Goal: Contribute content: Add original content to the website for others to see

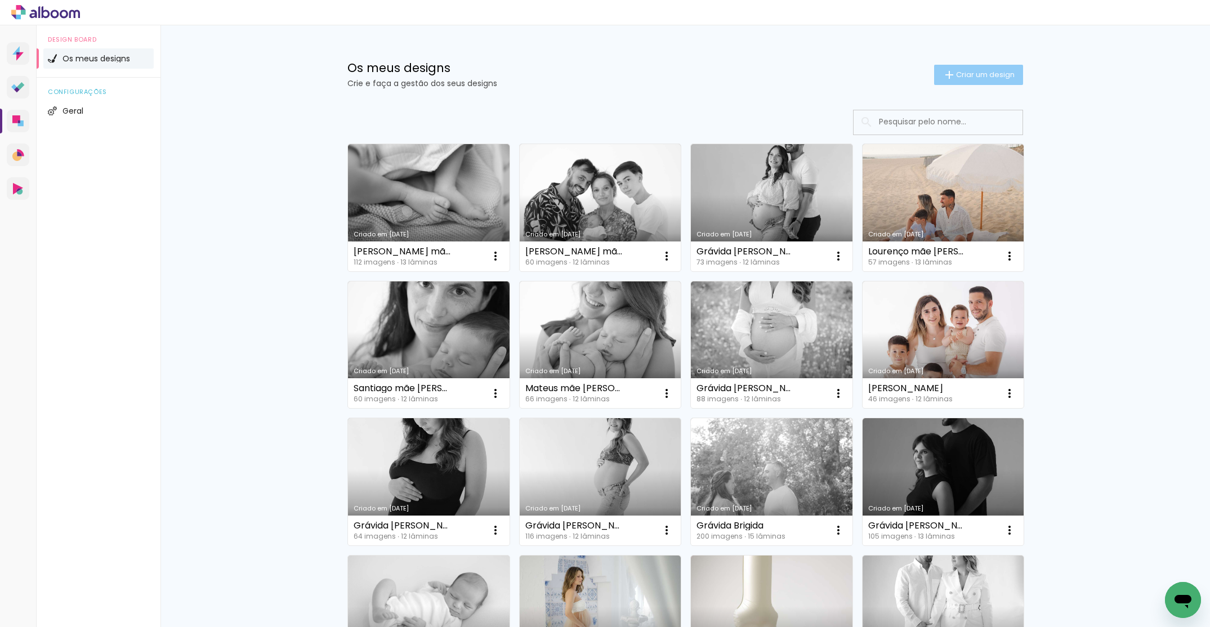
click at [956, 73] on span "Criar um design" at bounding box center [985, 74] width 59 height 7
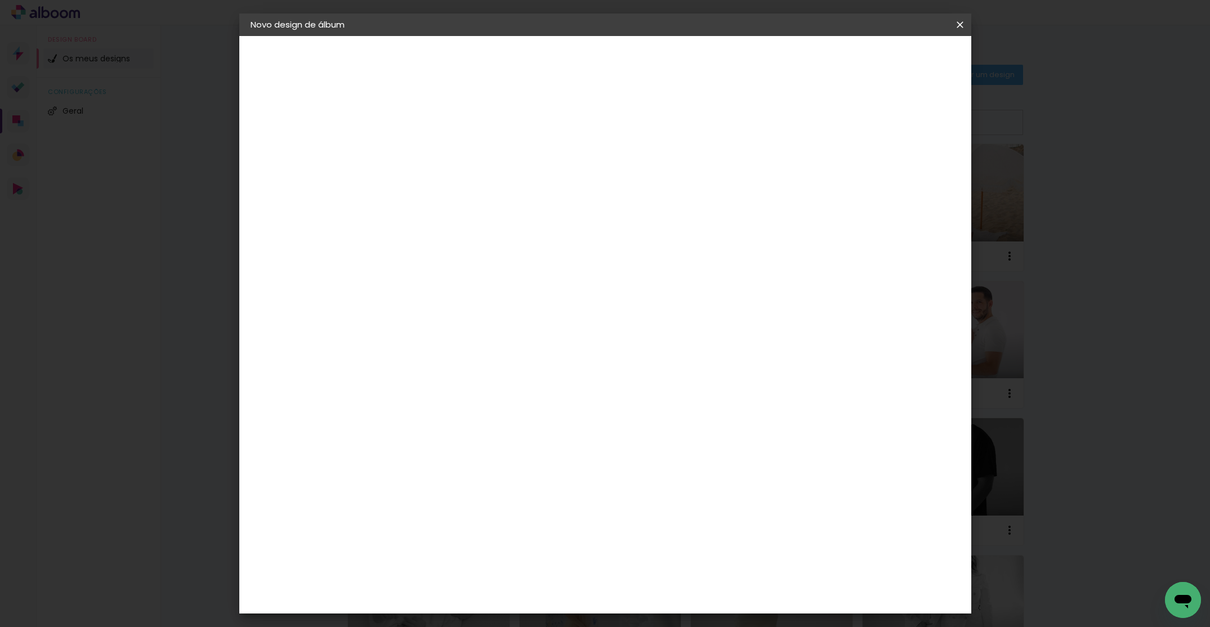
click at [435, 157] on input at bounding box center [435, 150] width 0 height 17
type input "Lourenço mãe [PERSON_NAME]"
type paper-input "Lourenço mãe [PERSON_NAME]"
click at [0, 0] on slot "Avançar" at bounding box center [0, 0] width 0 height 0
drag, startPoint x: 484, startPoint y: 258, endPoint x: 562, endPoint y: 228, distance: 83.8
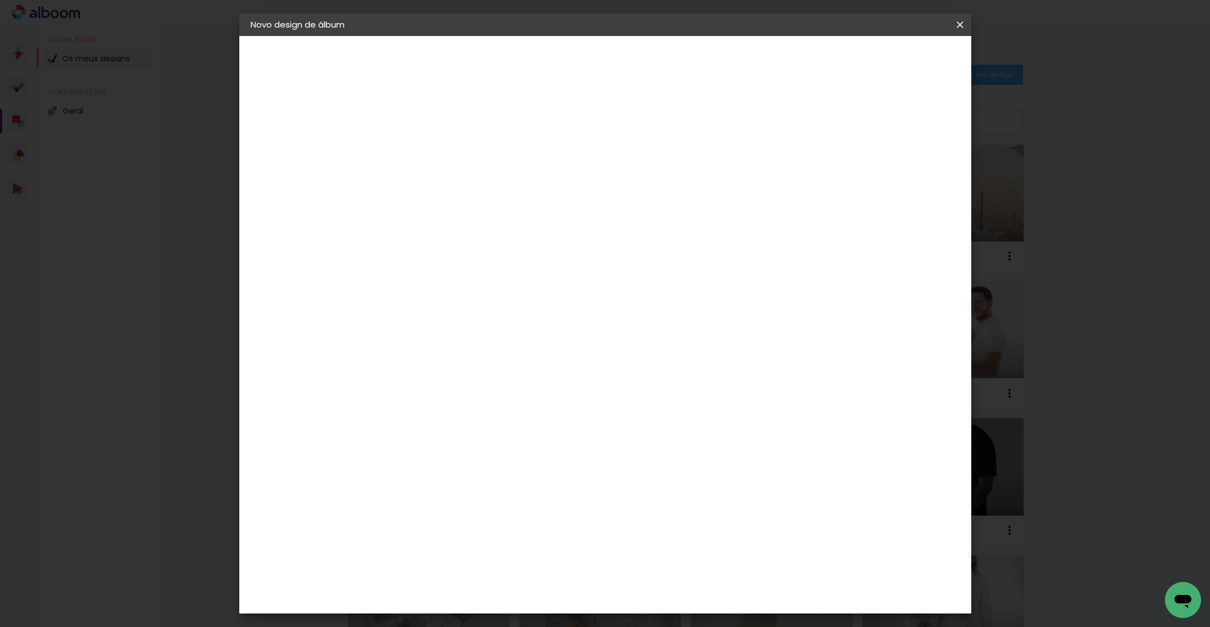
click at [484, 258] on div "DreambooksPro" at bounding box center [463, 254] width 73 height 9
click at [600, 53] on paper-button "Avançar" at bounding box center [572, 59] width 55 height 19
click at [524, 157] on div "Opções disponíveis Álbum Réplica Pequena Réplica Grande Tamanho Escolha o taman…" at bounding box center [464, 214] width 122 height 211
click at [479, 188] on input "text" at bounding box center [457, 196] width 44 height 17
drag, startPoint x: 632, startPoint y: 188, endPoint x: 655, endPoint y: 203, distance: 27.2
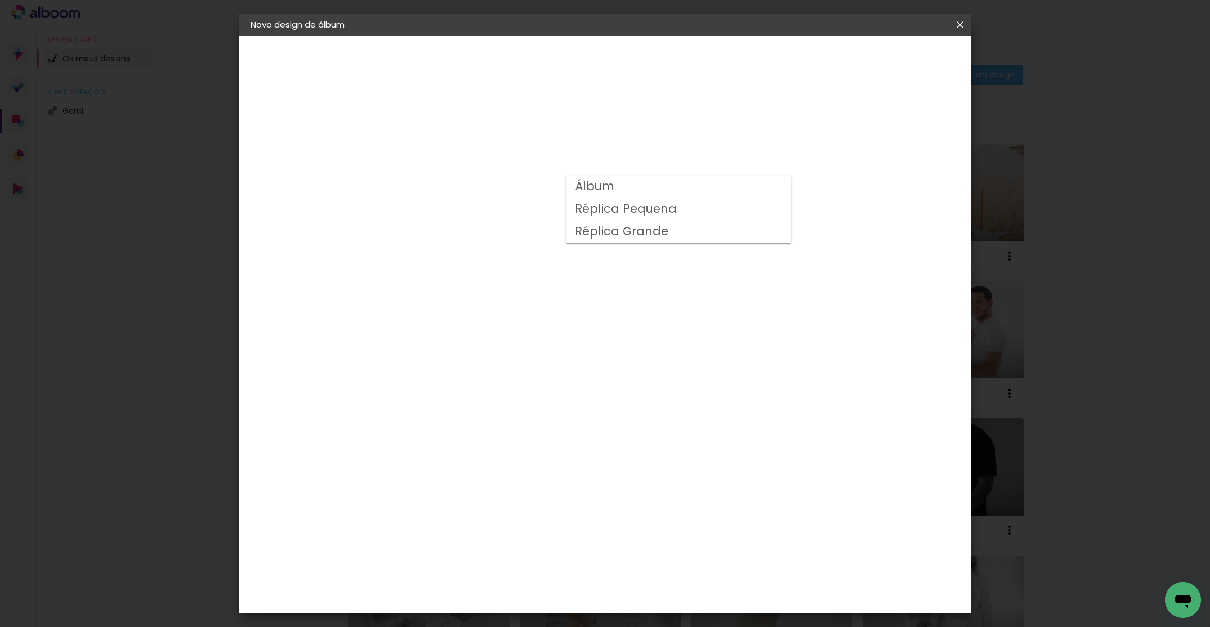
click at [633, 188] on paper-item "Álbum" at bounding box center [678, 187] width 225 height 23
type input "Álbum"
drag, startPoint x: 651, startPoint y: 461, endPoint x: 766, endPoint y: 360, distance: 153.2
click at [511, 511] on span "20 × 20" at bounding box center [484, 522] width 52 height 23
click at [0, 0] on slot "Avançar" at bounding box center [0, 0] width 0 height 0
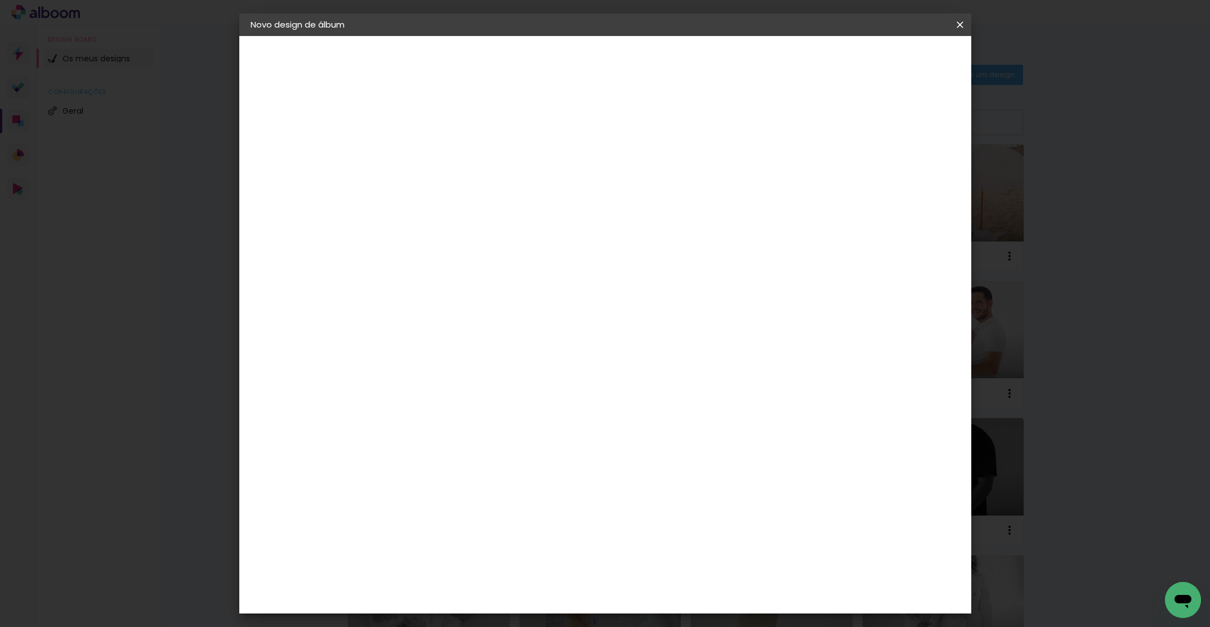
click at [898, 61] on span "Iniciar design" at bounding box center [872, 60] width 51 height 8
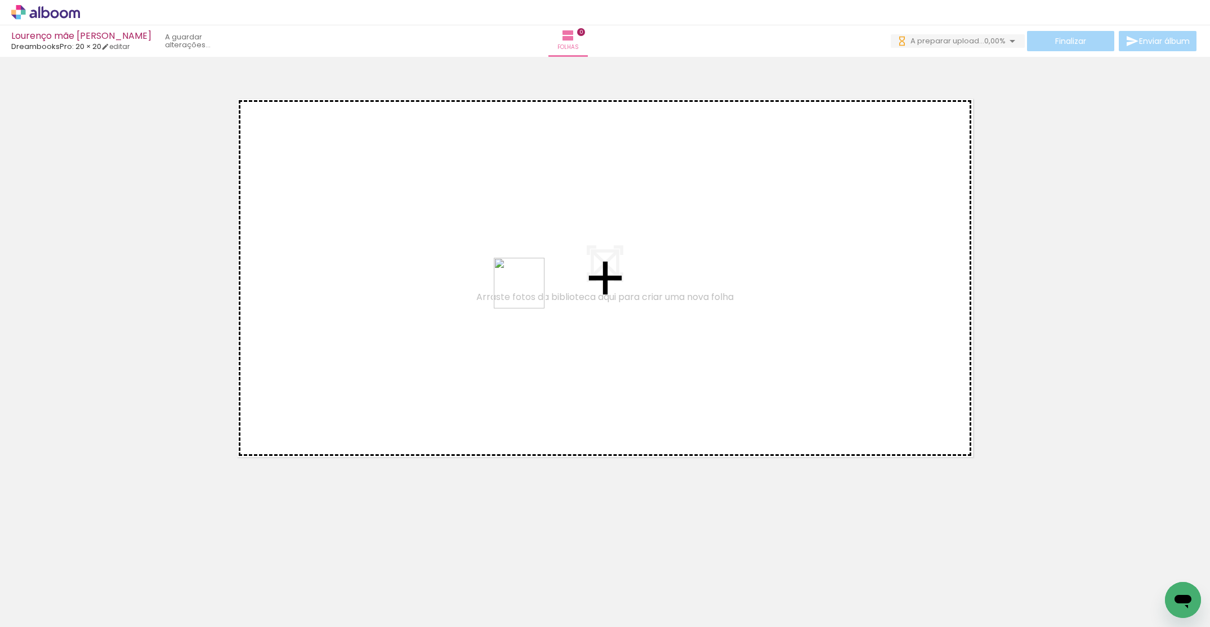
drag, startPoint x: 1157, startPoint y: 586, endPoint x: 488, endPoint y: 328, distance: 716.4
click at [496, 305] on quentale-workspace at bounding box center [605, 313] width 1210 height 627
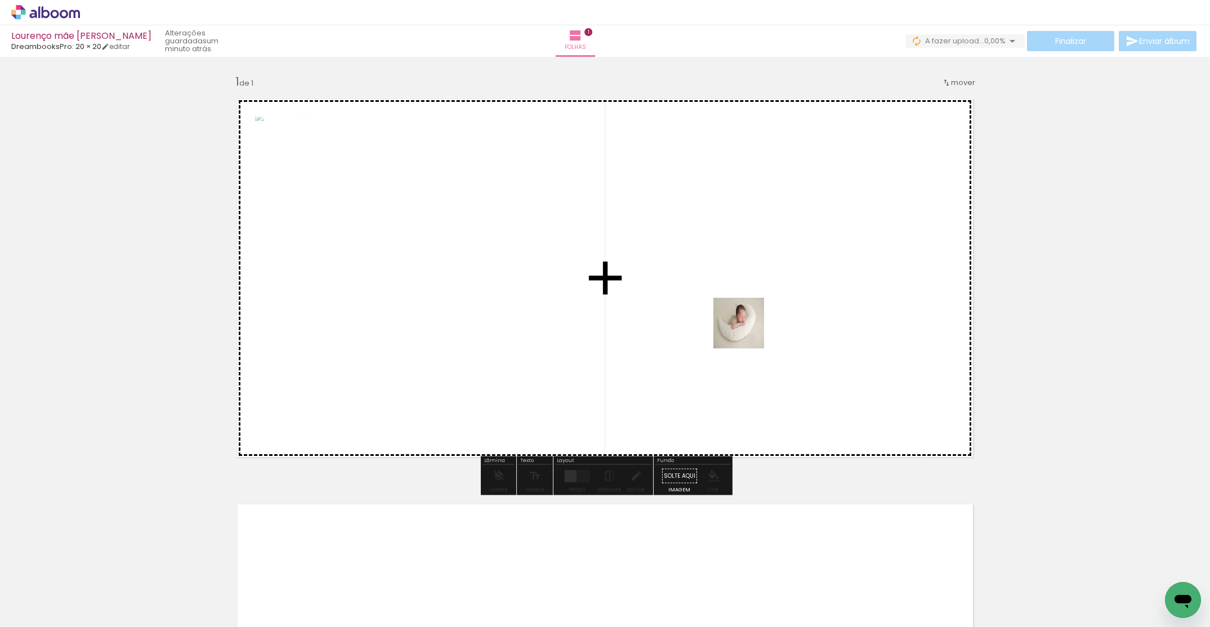
click at [752, 326] on quentale-workspace at bounding box center [605, 313] width 1210 height 627
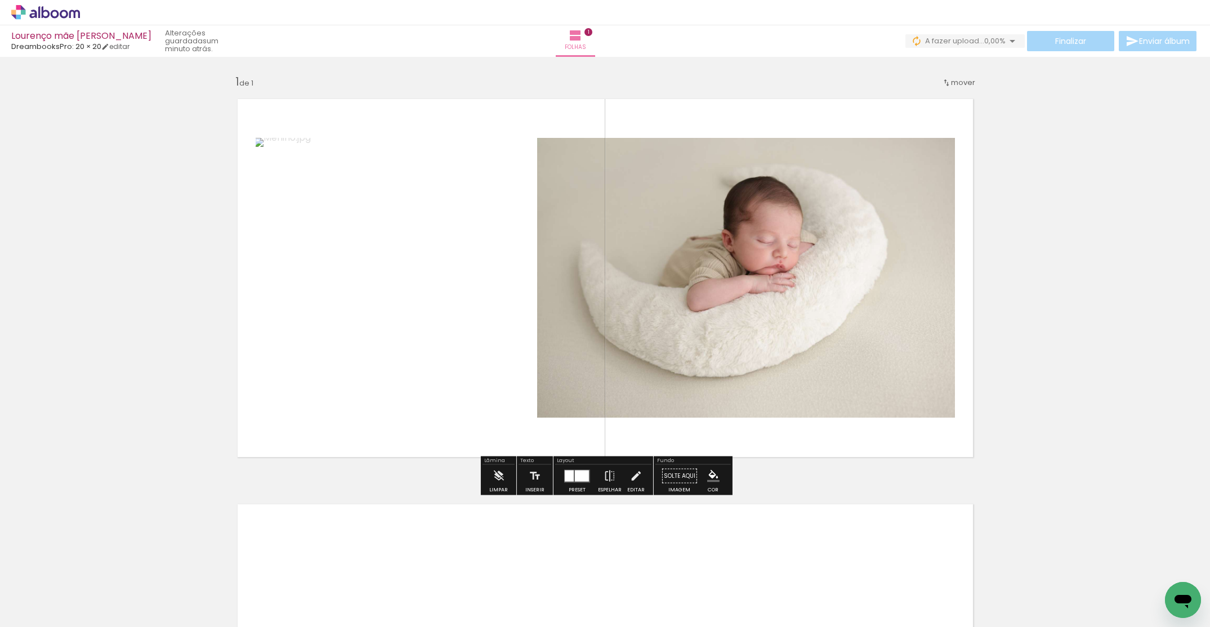
click at [578, 475] on div at bounding box center [582, 475] width 14 height 11
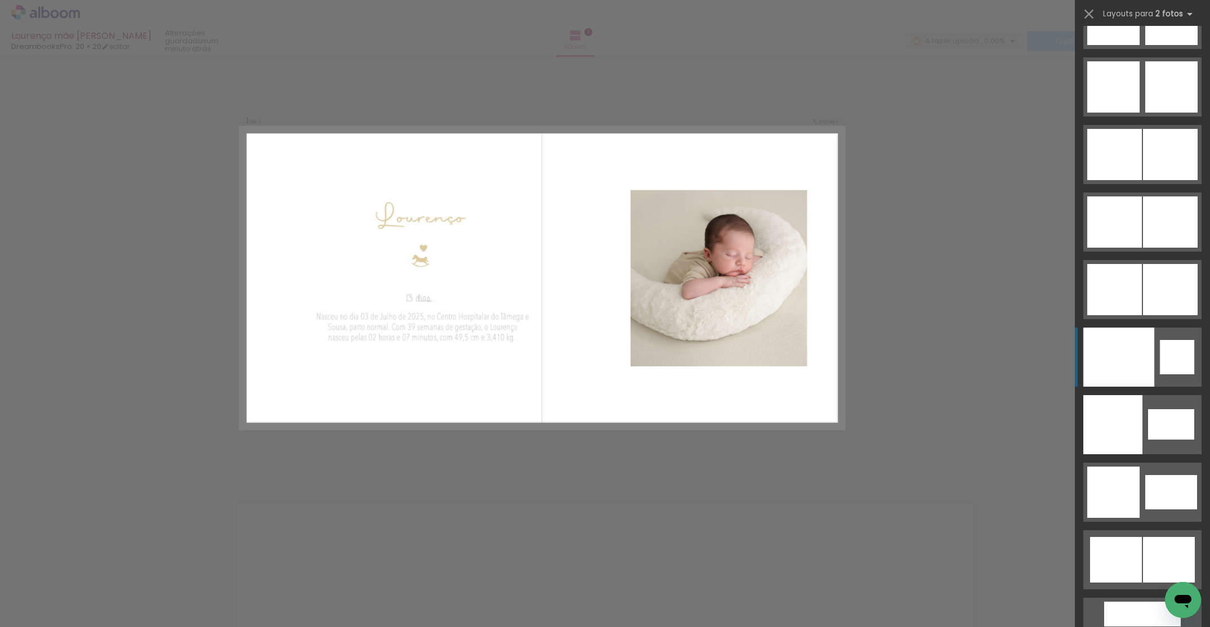
scroll to position [5818, 0]
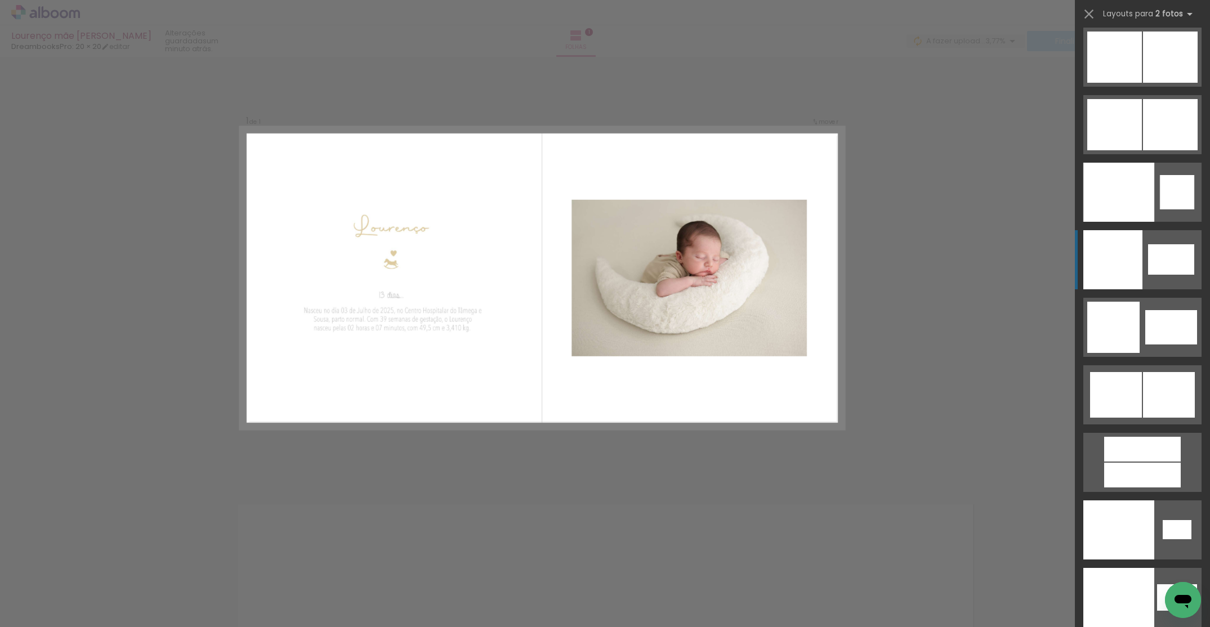
click at [1139, 501] on div at bounding box center [1118, 530] width 71 height 59
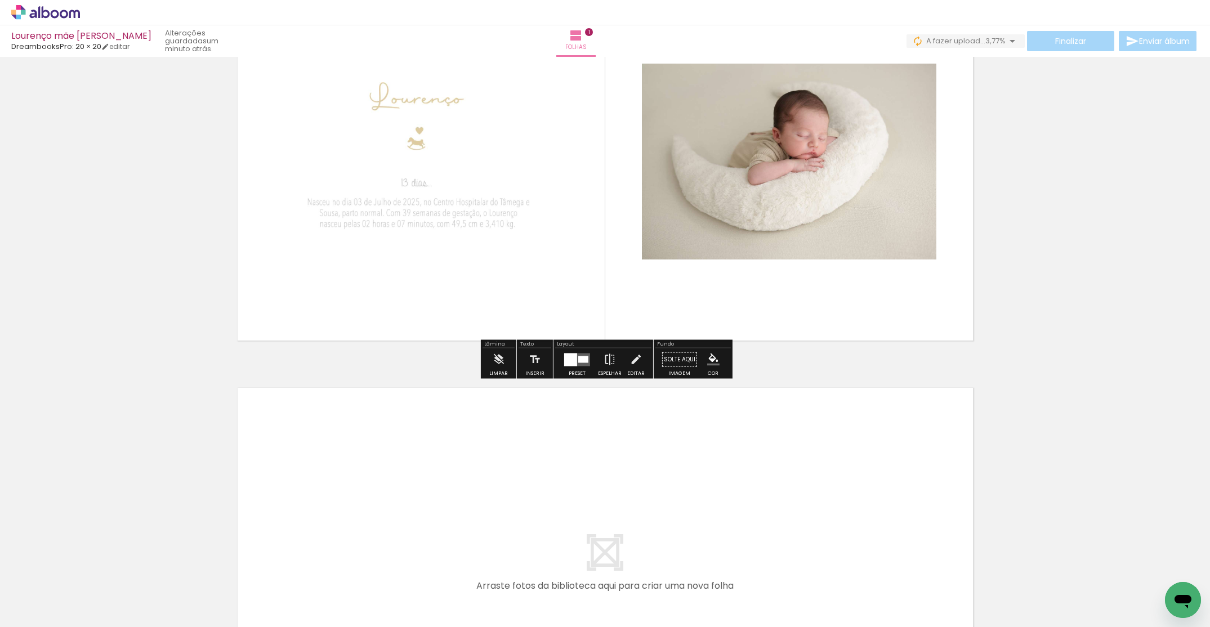
scroll to position [355, 0]
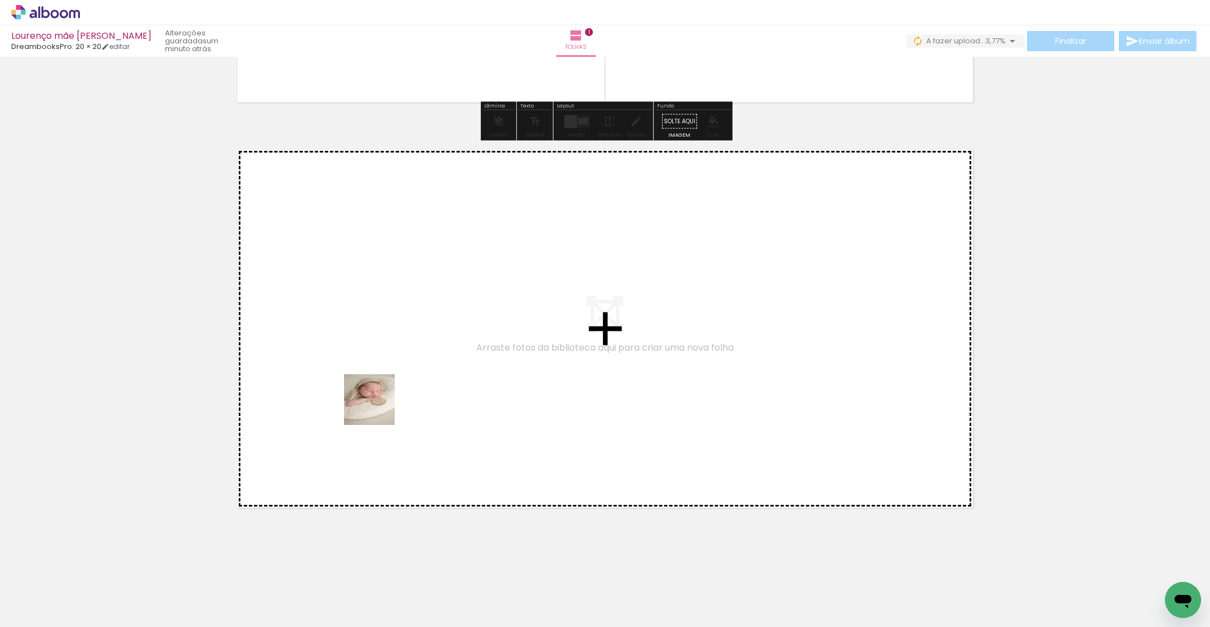
drag, startPoint x: 304, startPoint y: 603, endPoint x: 389, endPoint y: 394, distance: 225.5
click at [389, 394] on quentale-workspace at bounding box center [605, 313] width 1210 height 627
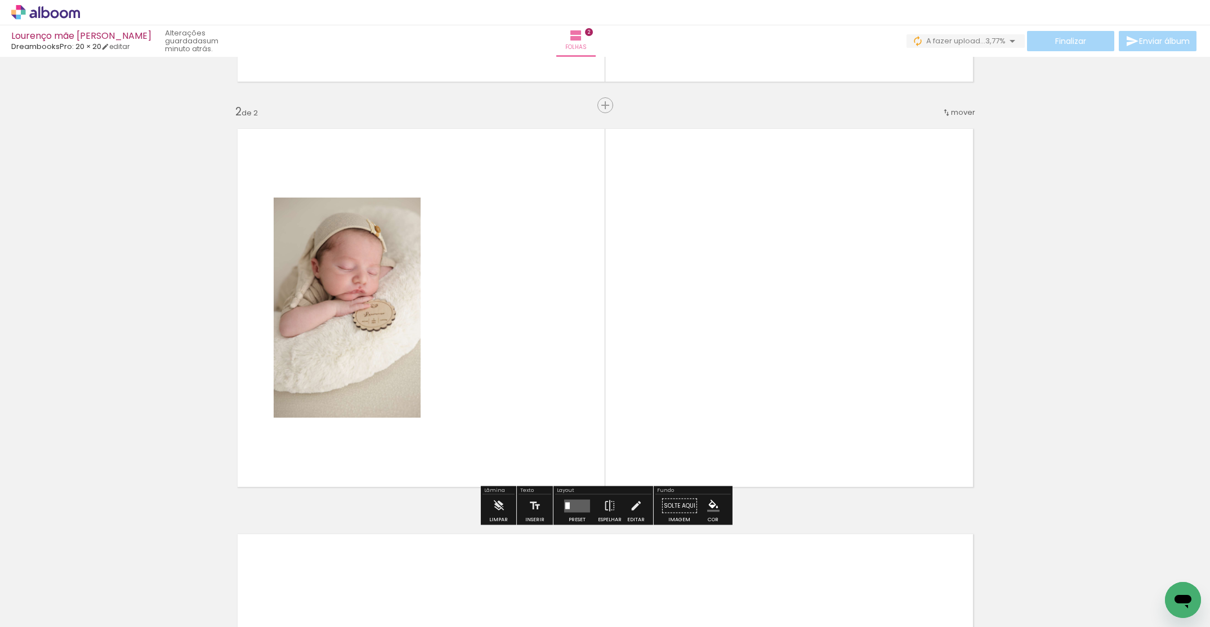
scroll to position [377, 0]
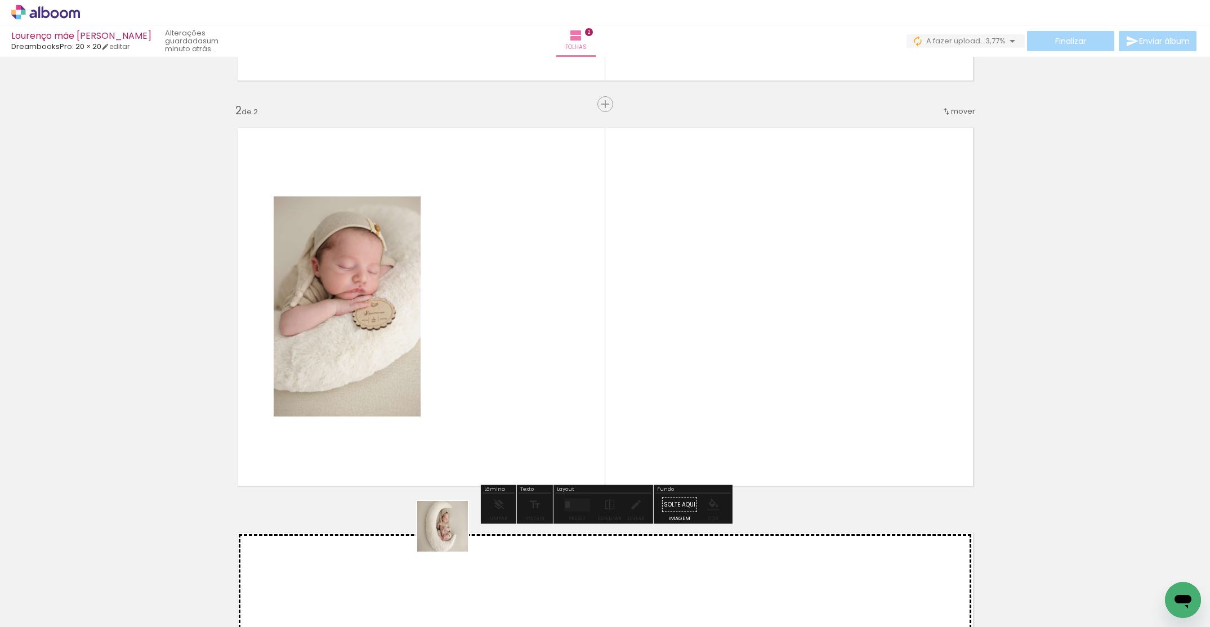
drag, startPoint x: 444, startPoint y: 594, endPoint x: 495, endPoint y: 306, distance: 292.3
click at [492, 313] on quentale-workspace at bounding box center [605, 313] width 1210 height 627
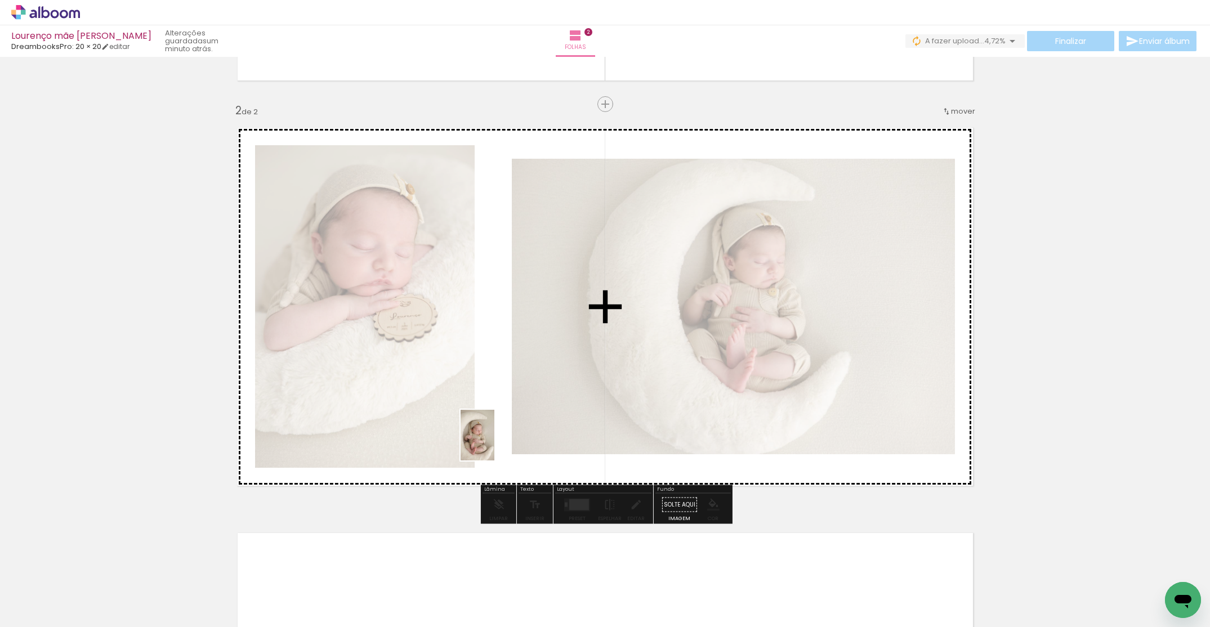
drag, startPoint x: 551, startPoint y: 568, endPoint x: 494, endPoint y: 444, distance: 136.3
click at [494, 444] on quentale-workspace at bounding box center [605, 313] width 1210 height 627
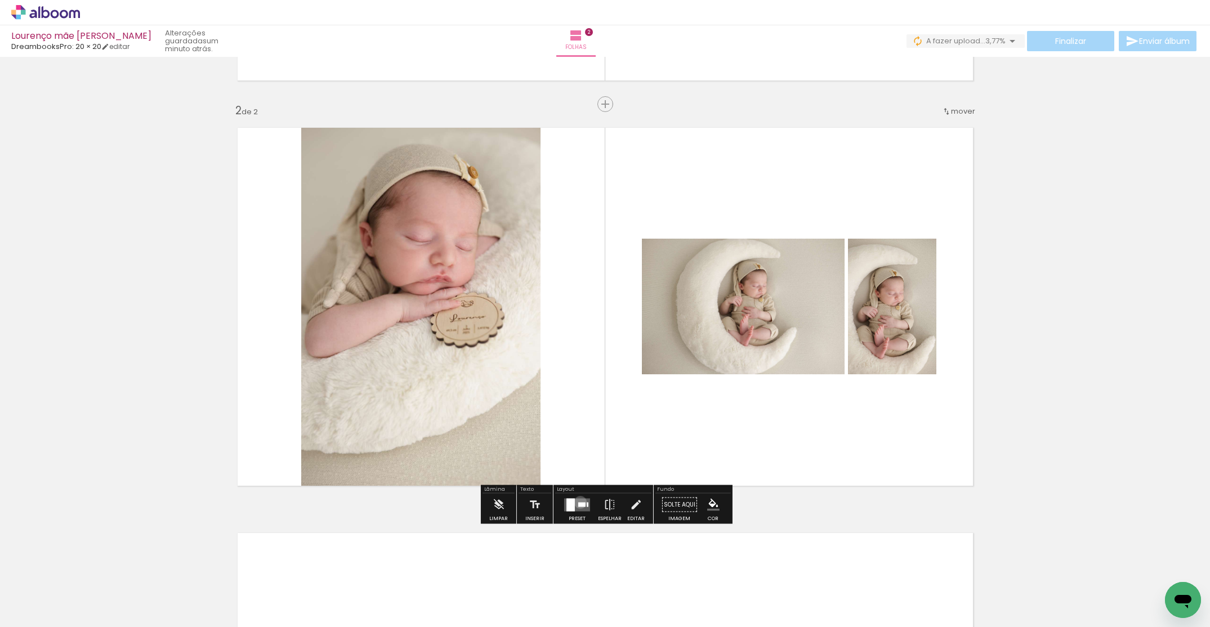
click at [578, 502] on div at bounding box center [581, 504] width 7 height 5
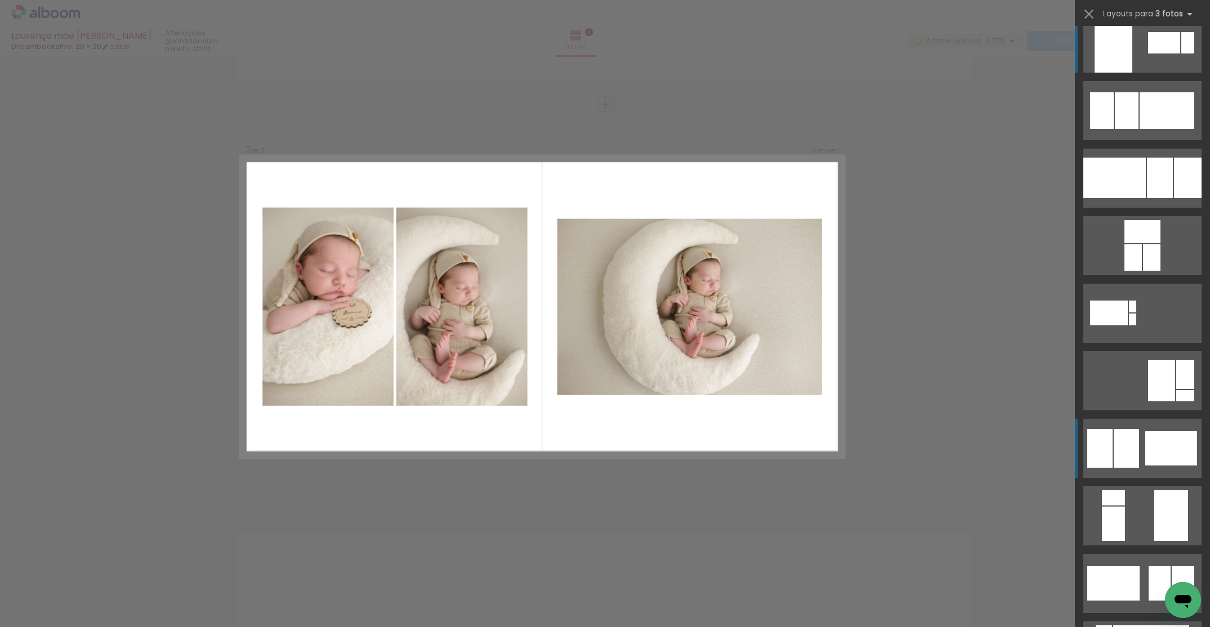
scroll to position [374, 0]
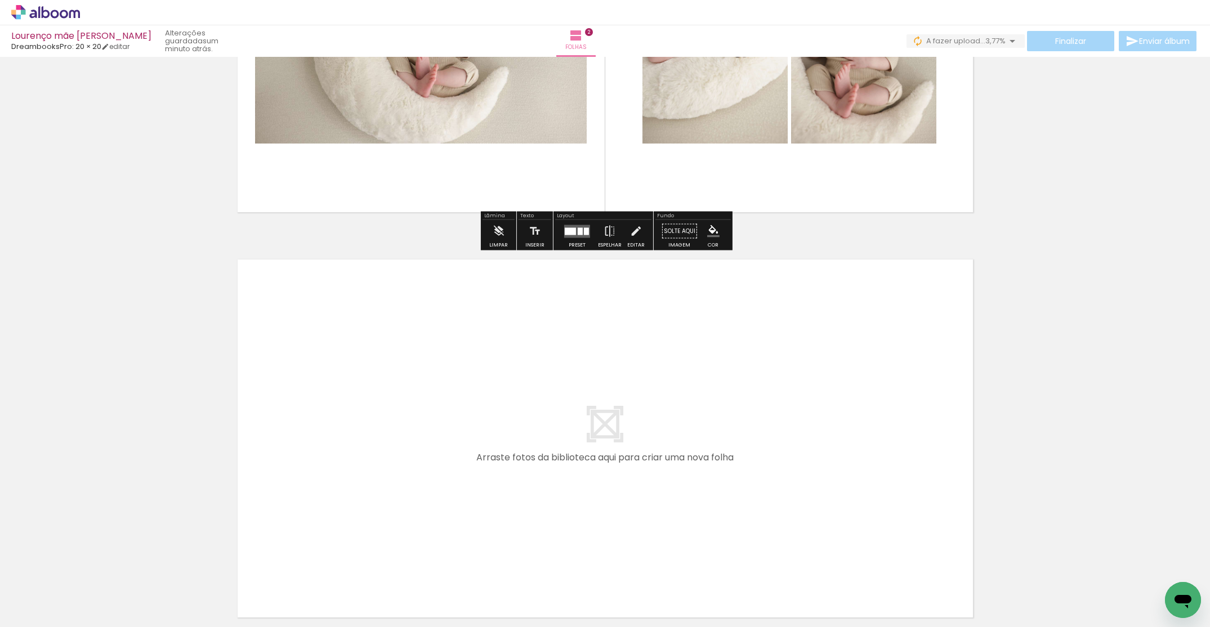
scroll to position [760, 0]
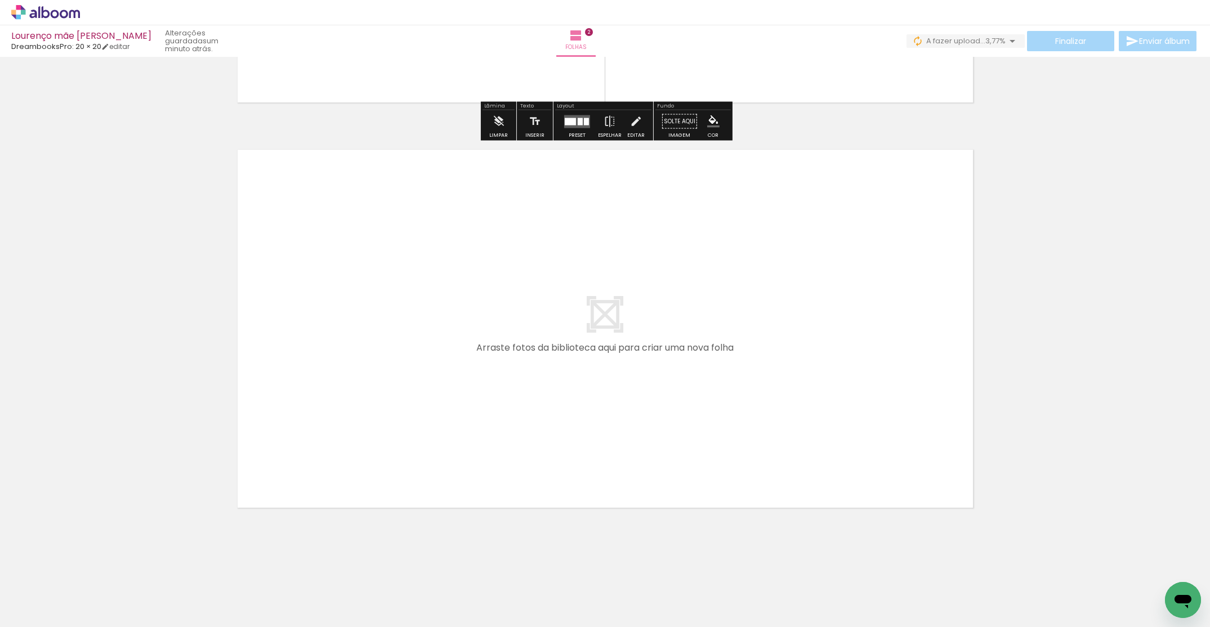
click at [624, 430] on quentale-workspace at bounding box center [605, 313] width 1210 height 627
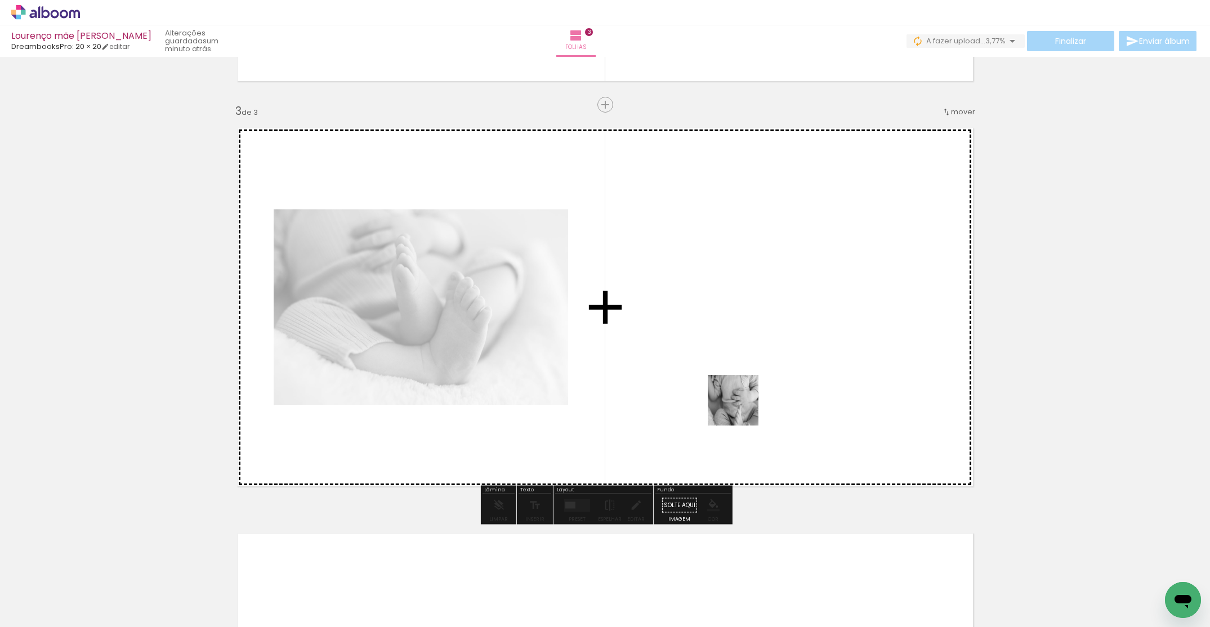
scroll to position [782, 0]
click at [739, 381] on quentale-workspace at bounding box center [605, 313] width 1210 height 627
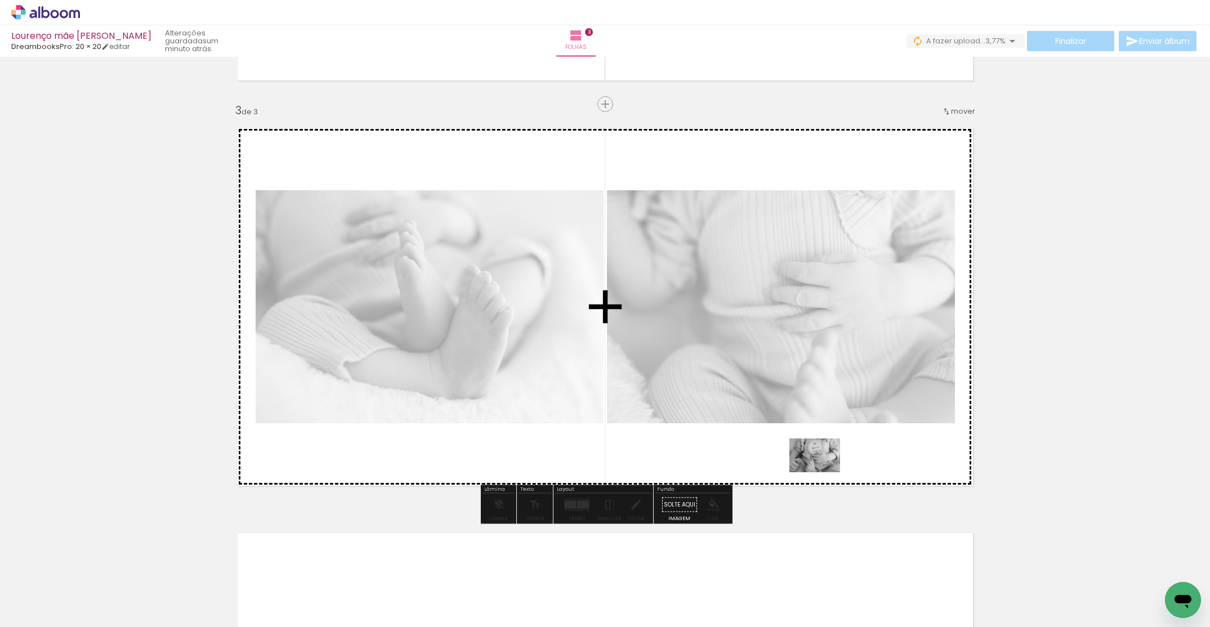
drag, startPoint x: 876, startPoint y: 592, endPoint x: 814, endPoint y: 456, distance: 149.5
click at [823, 471] on quentale-workspace at bounding box center [605, 313] width 1210 height 627
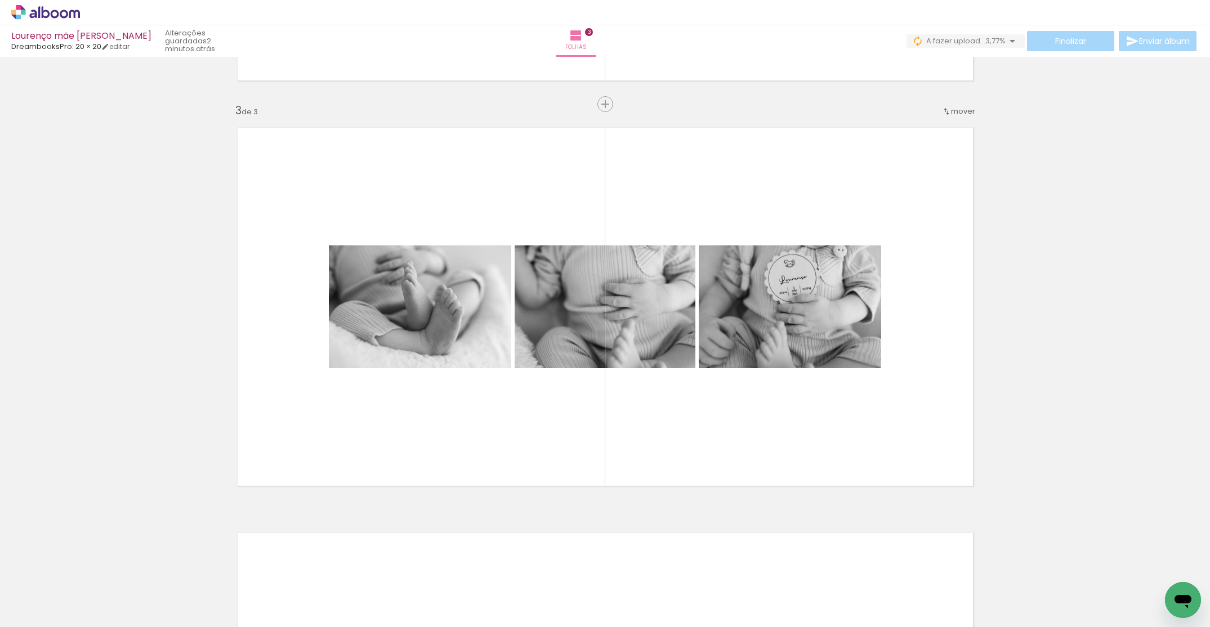
scroll to position [0, 2401]
drag, startPoint x: 614, startPoint y: 591, endPoint x: 618, endPoint y: 404, distance: 187.0
click at [618, 404] on quentale-workspace at bounding box center [605, 313] width 1210 height 627
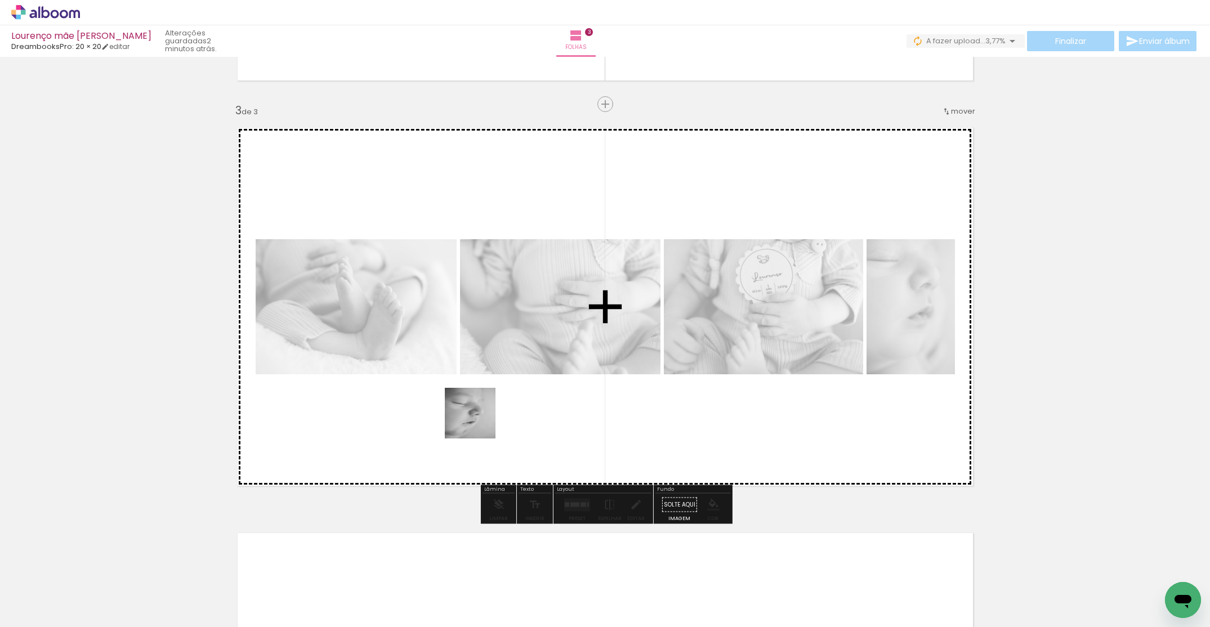
drag, startPoint x: 494, startPoint y: 559, endPoint x: 471, endPoint y: 395, distance: 166.0
click at [470, 394] on quentale-workspace at bounding box center [605, 313] width 1210 height 627
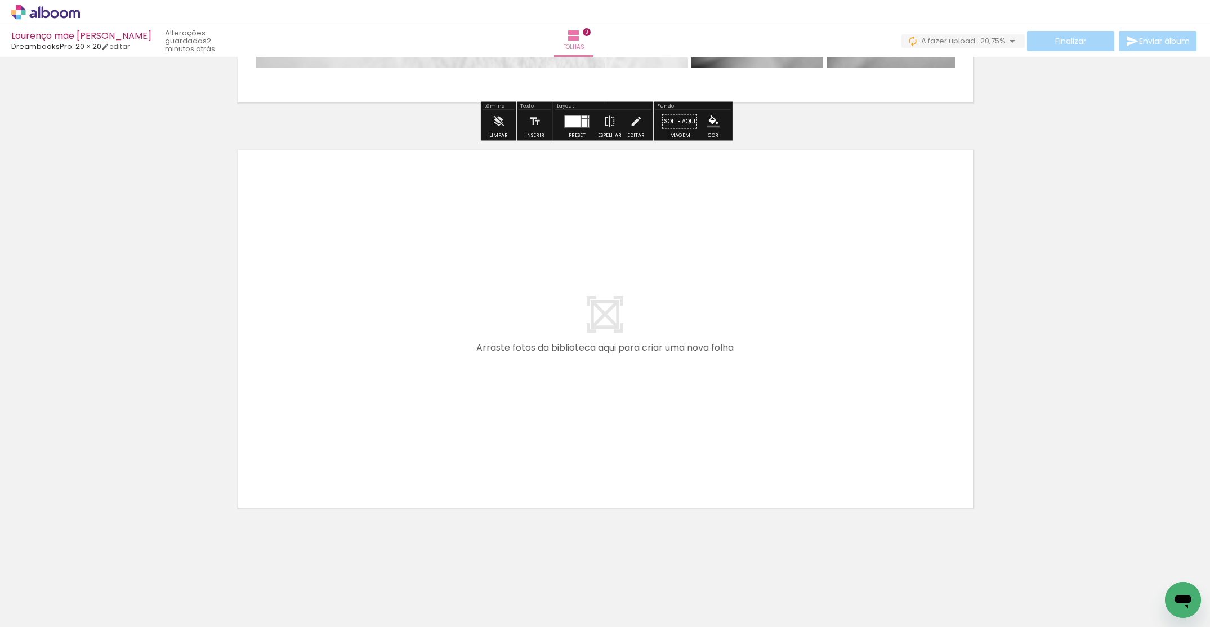
scroll to position [0, 410]
drag, startPoint x: 579, startPoint y: 516, endPoint x: 612, endPoint y: 611, distance: 100.8
click at [604, 614] on div at bounding box center [584, 589] width 37 height 56
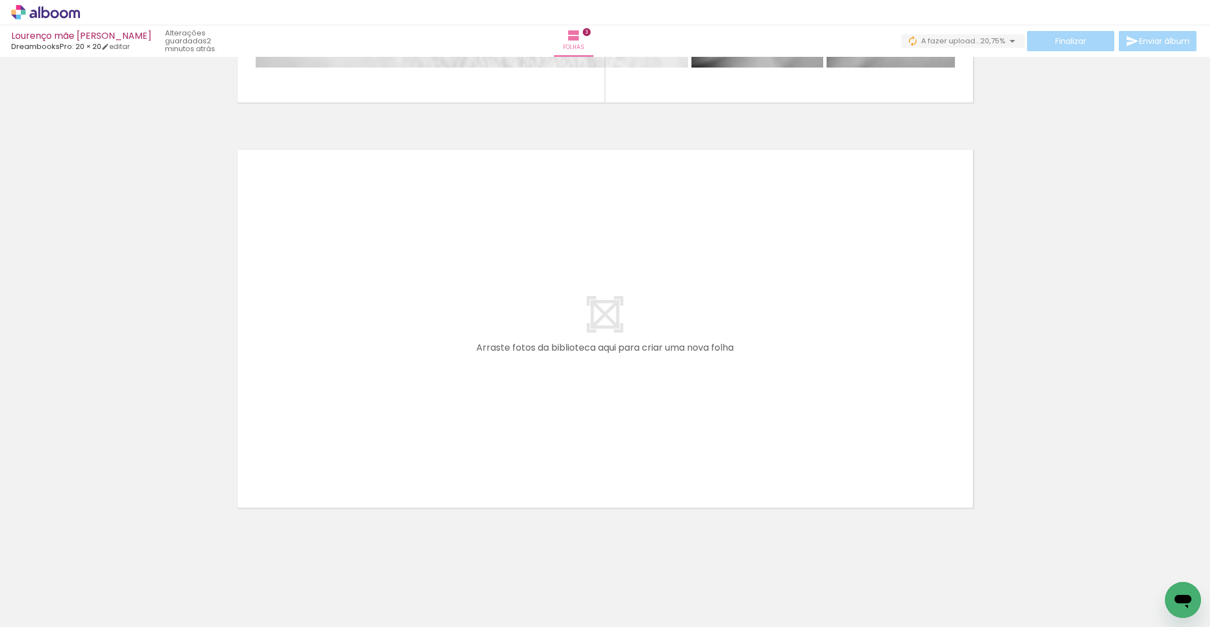
drag, startPoint x: 672, startPoint y: 606, endPoint x: 664, endPoint y: 604, distance: 8.4
click at [672, 606] on quentale-thumb at bounding box center [648, 589] width 63 height 65
click at [622, 391] on quentale-workspace at bounding box center [605, 313] width 1210 height 627
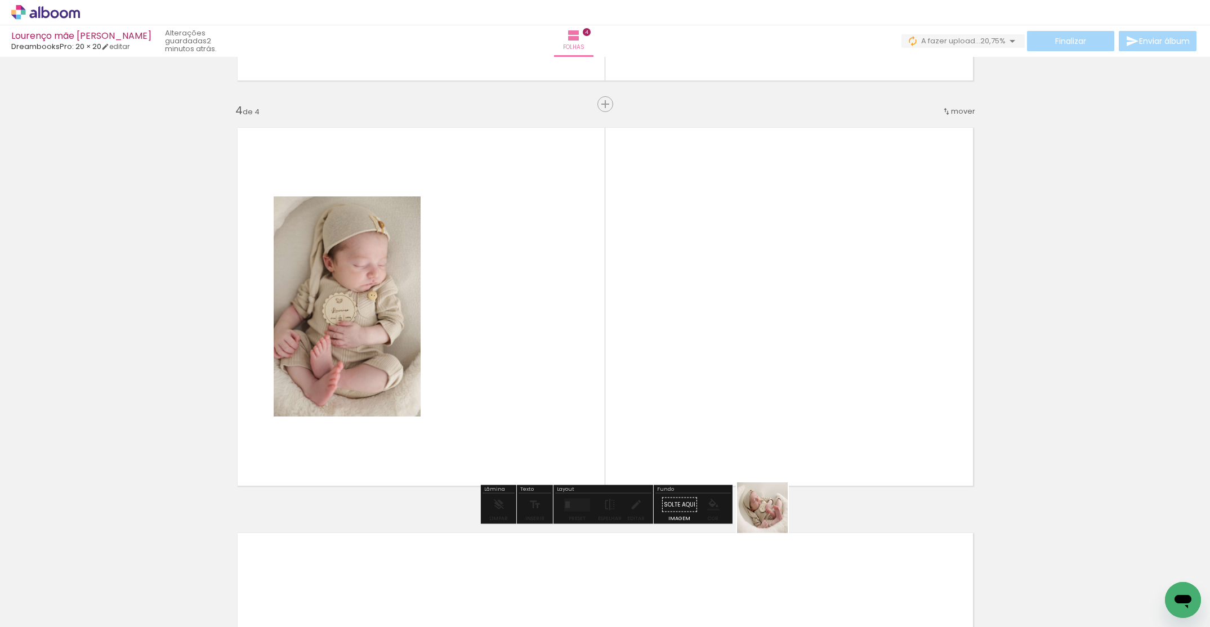
click at [759, 368] on quentale-workspace at bounding box center [605, 313] width 1210 height 627
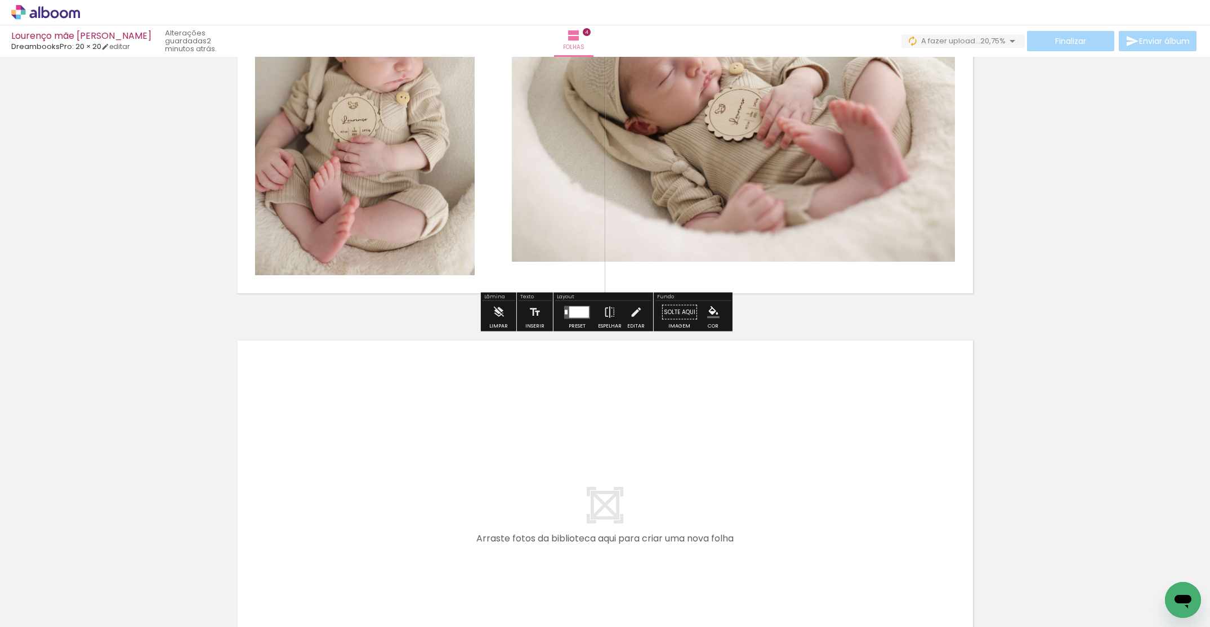
scroll to position [1571, 0]
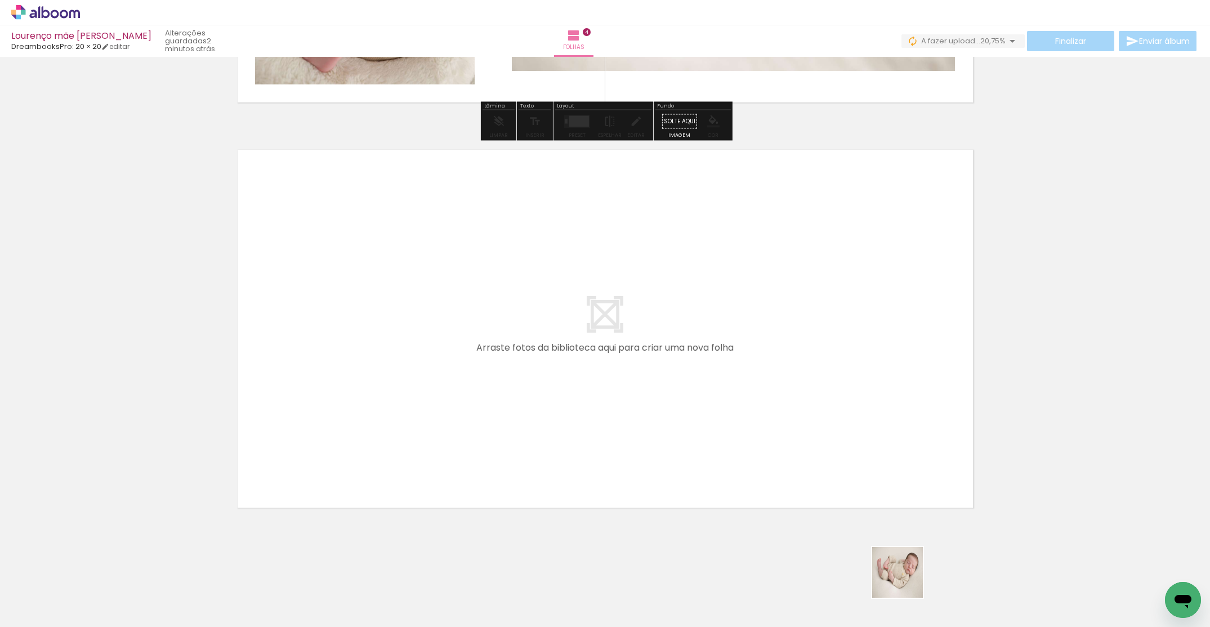
click at [753, 400] on quentale-workspace at bounding box center [605, 313] width 1210 height 627
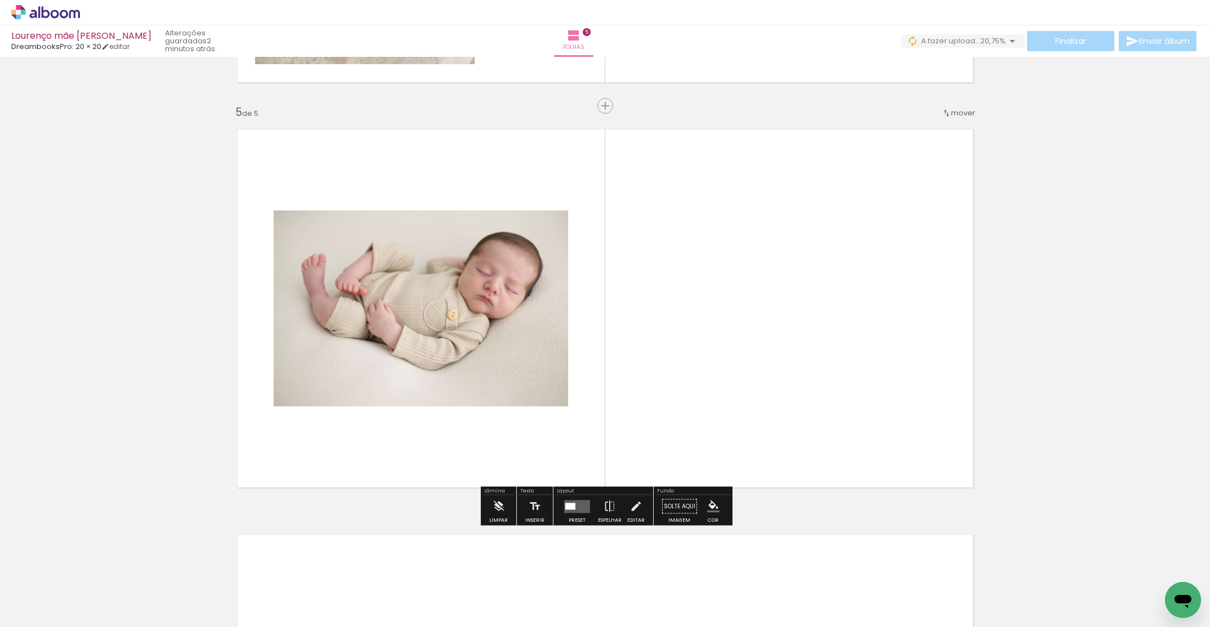
scroll to position [1593, 0]
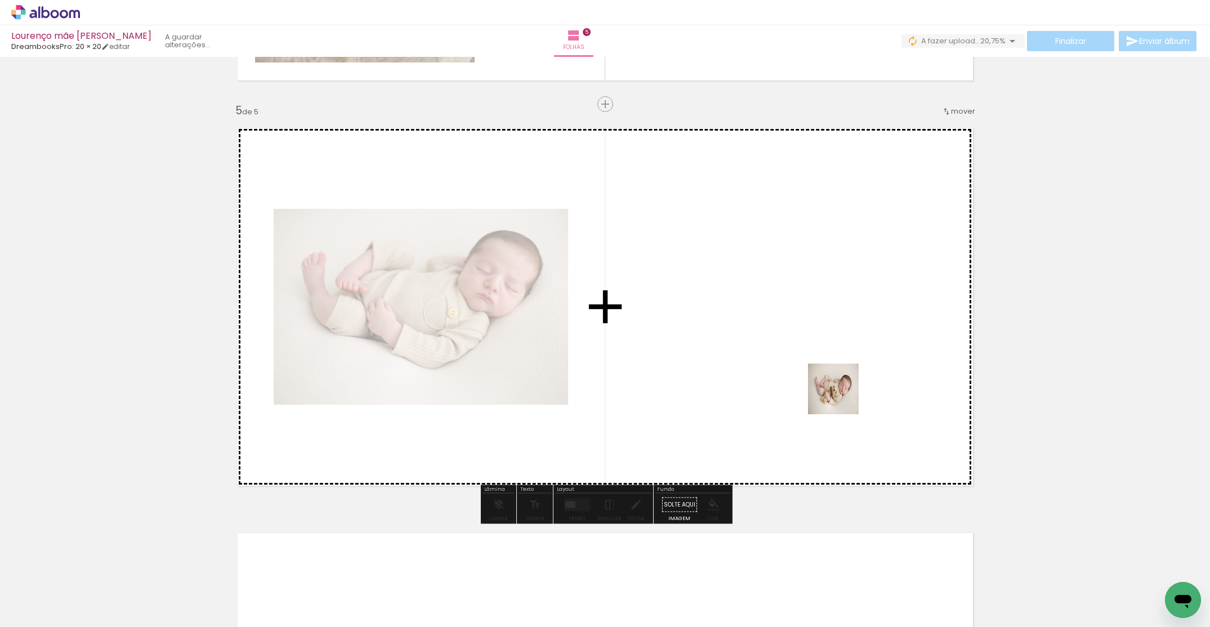
click at [781, 354] on quentale-workspace at bounding box center [605, 313] width 1210 height 627
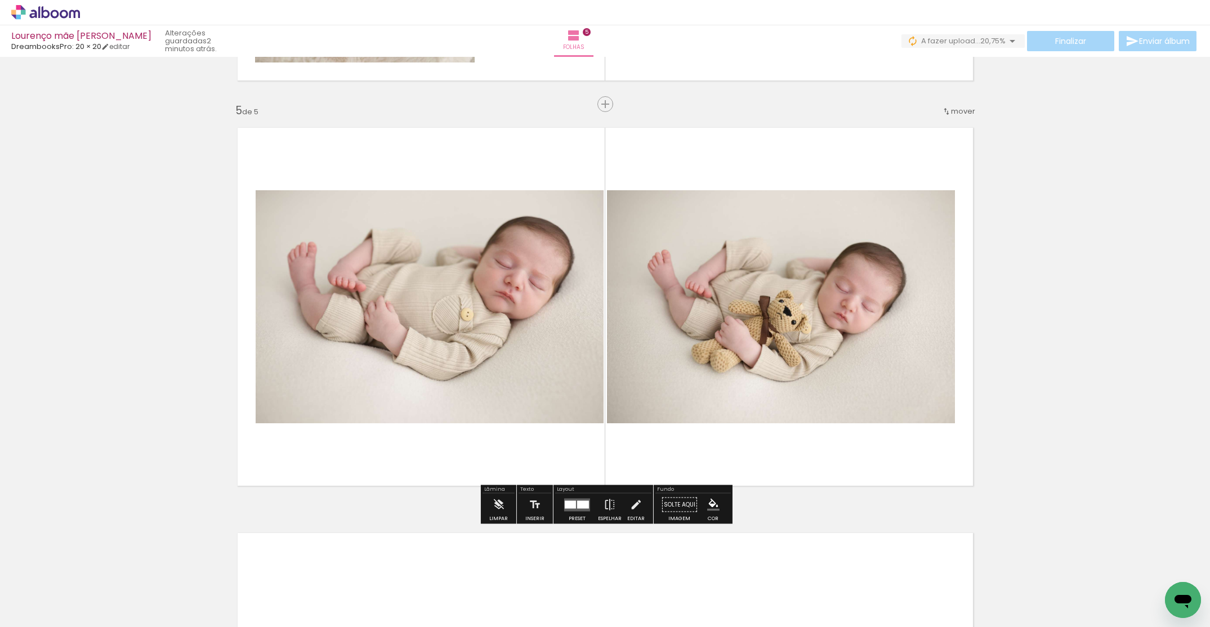
scroll to position [0, 1085]
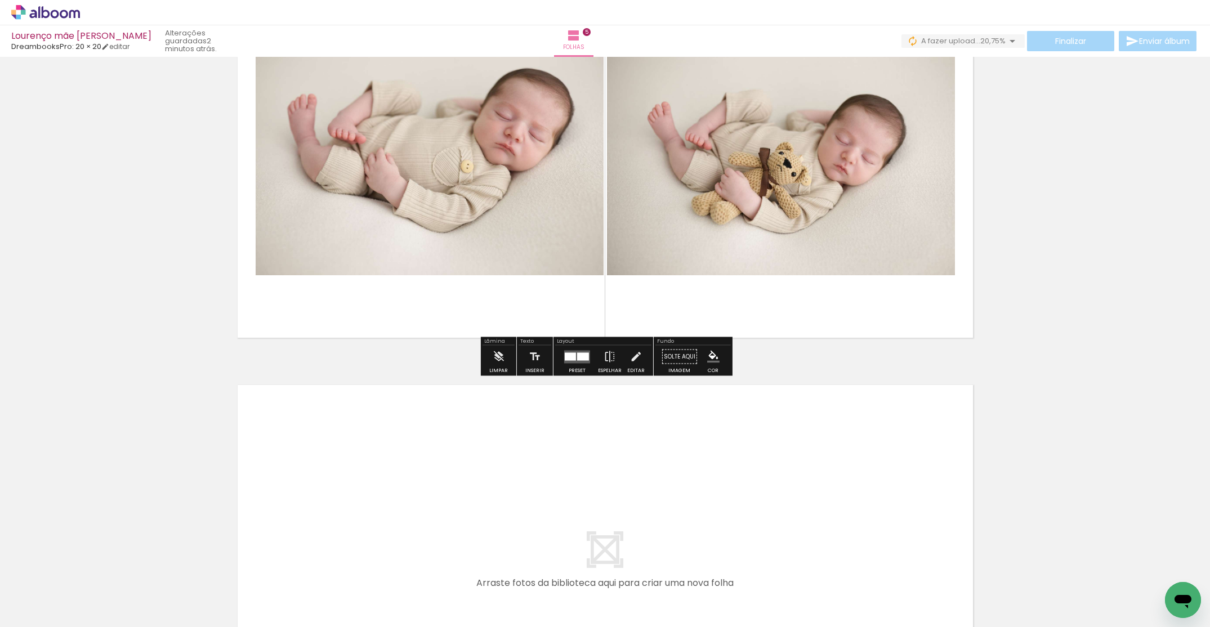
click at [489, 456] on quentale-workspace at bounding box center [605, 313] width 1210 height 627
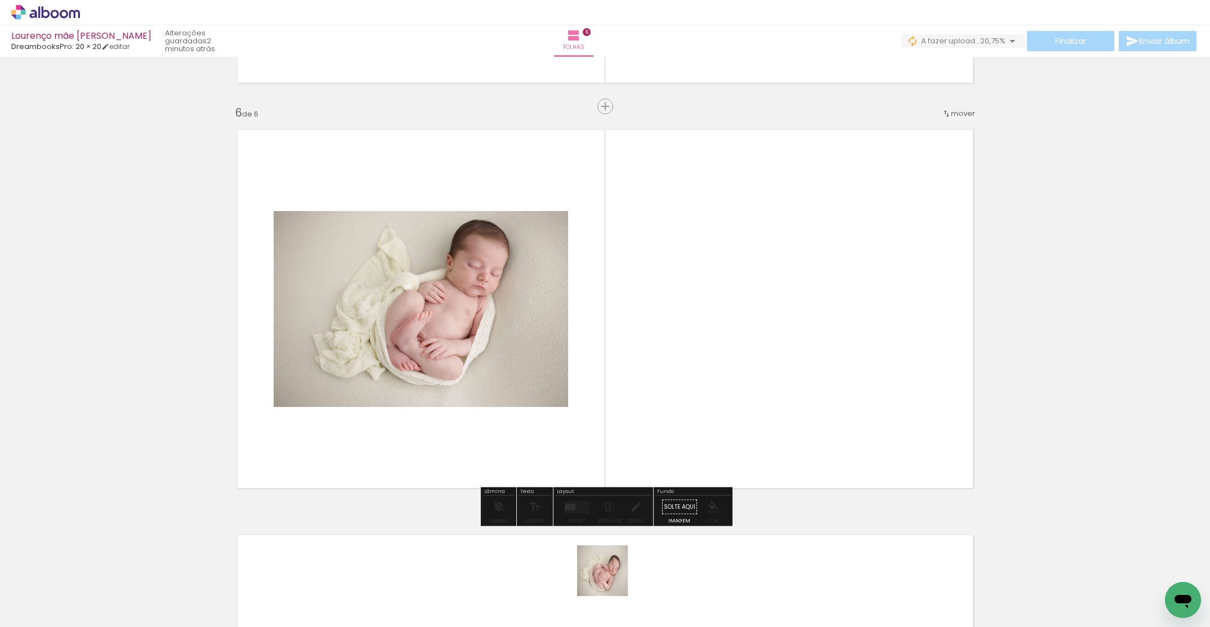
scroll to position [1998, 0]
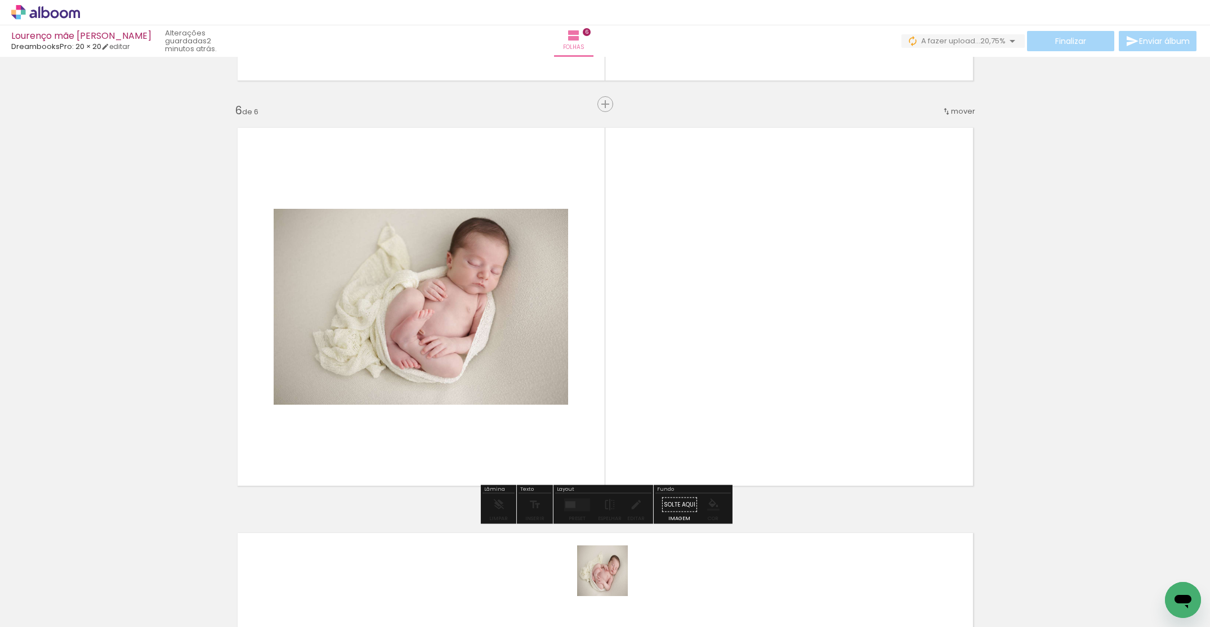
drag, startPoint x: 611, startPoint y: 579, endPoint x: 680, endPoint y: 458, distance: 139.5
click at [623, 402] on quentale-workspace at bounding box center [605, 313] width 1210 height 627
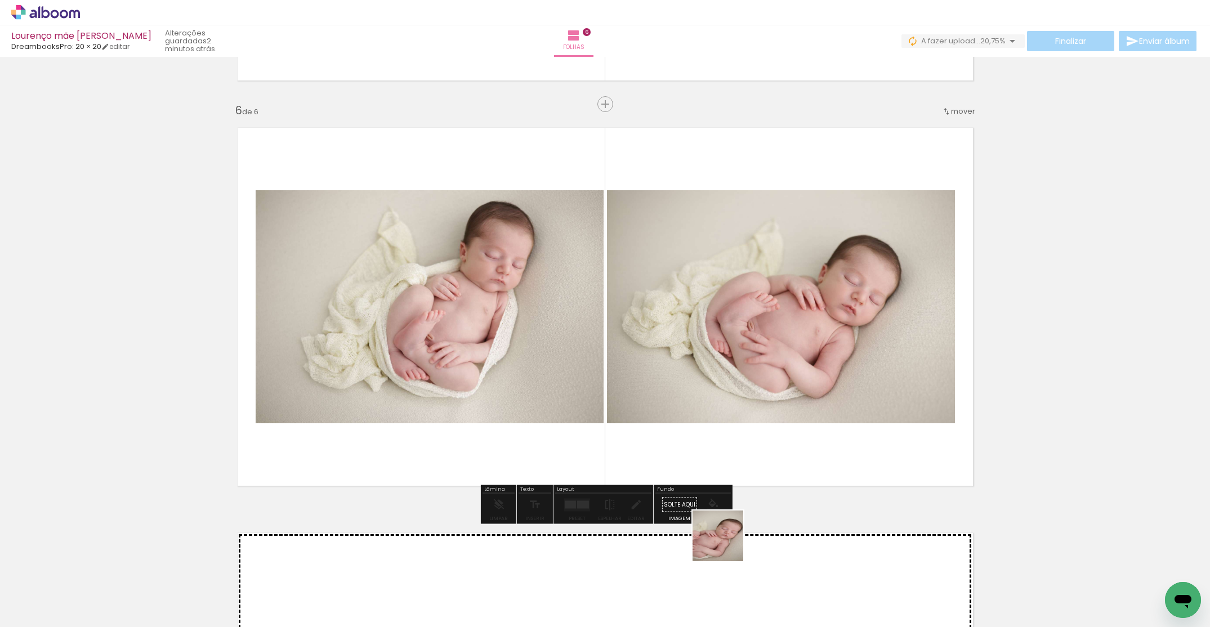
click at [735, 443] on quentale-workspace at bounding box center [605, 313] width 1210 height 627
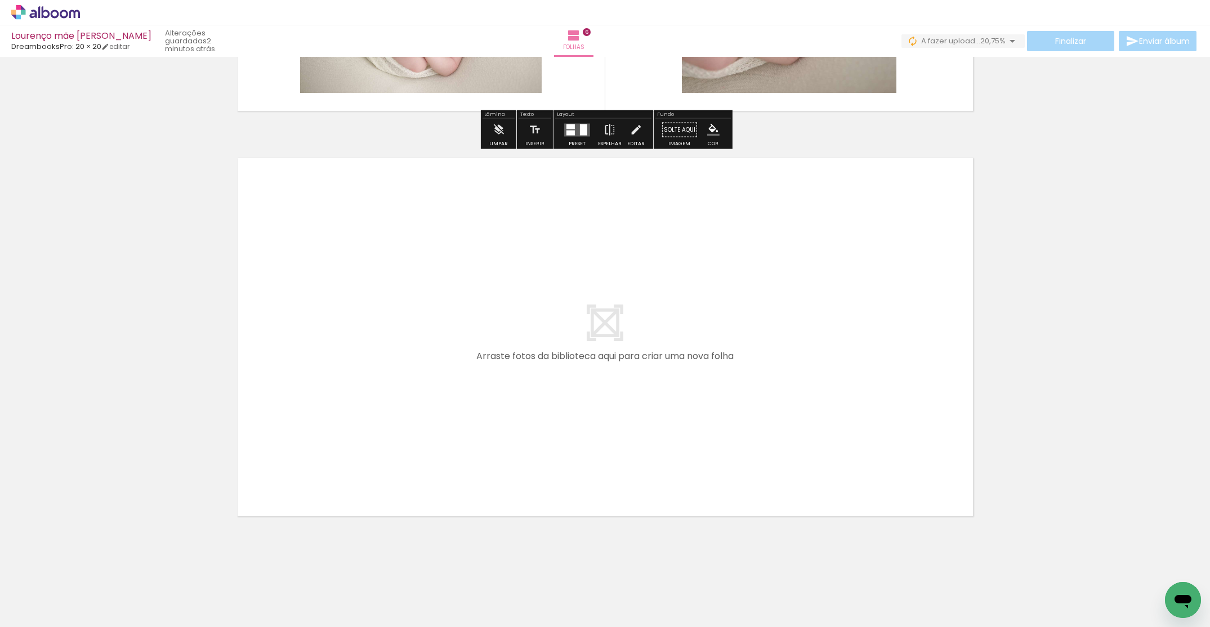
drag, startPoint x: 823, startPoint y: 445, endPoint x: 811, endPoint y: 390, distance: 57.0
click at [811, 390] on quentale-workspace at bounding box center [605, 313] width 1210 height 627
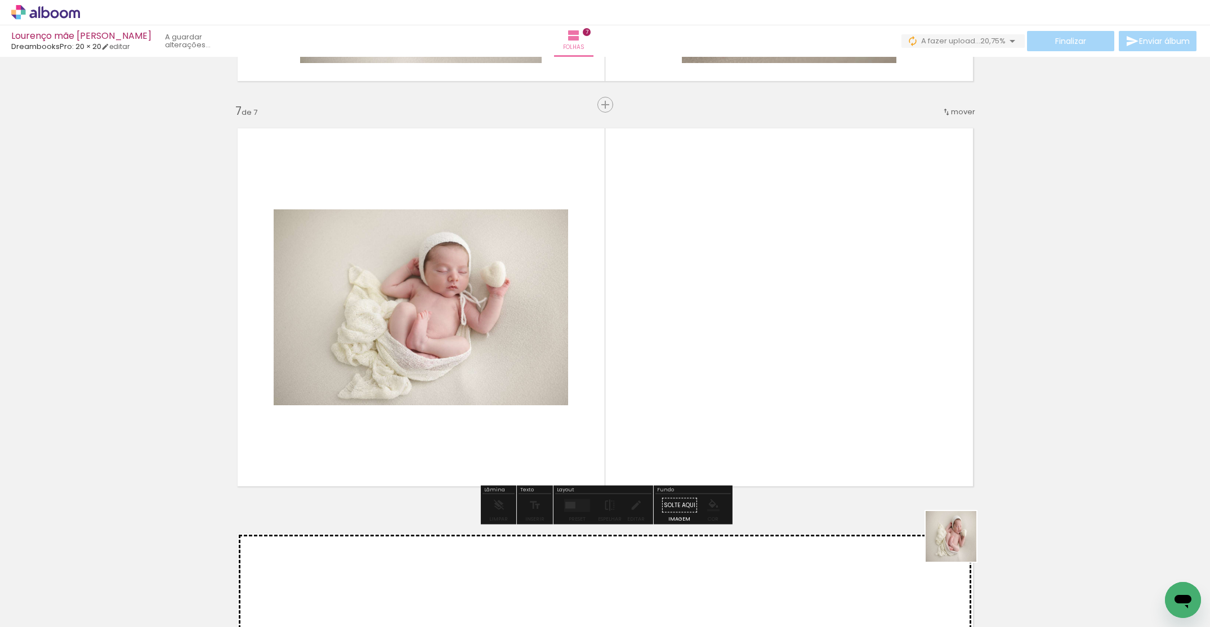
scroll to position [2404, 0]
drag, startPoint x: 960, startPoint y: 545, endPoint x: 1085, endPoint y: 545, distance: 125.6
click at [868, 401] on quentale-workspace at bounding box center [605, 313] width 1210 height 627
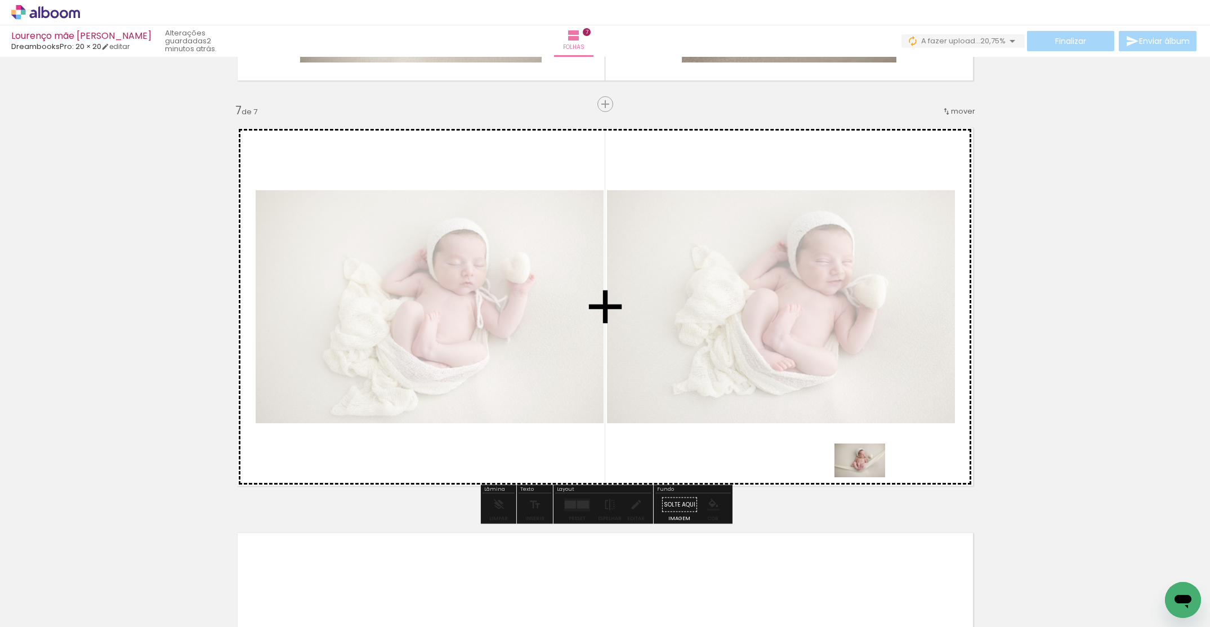
drag, startPoint x: 1105, startPoint y: 583, endPoint x: 862, endPoint y: 461, distance: 272.5
click at [865, 470] on quentale-workspace at bounding box center [605, 313] width 1210 height 627
